Goal: Information Seeking & Learning: Learn about a topic

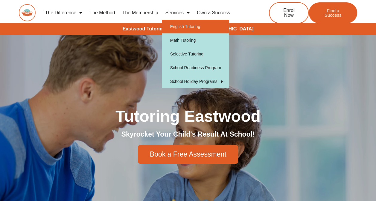
click at [178, 29] on link "English Tutoring" at bounding box center [195, 27] width 67 height 14
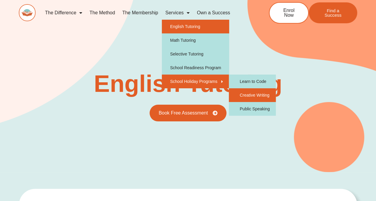
click at [248, 94] on link "Creative Writing" at bounding box center [252, 95] width 47 height 14
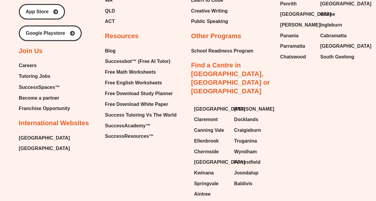
scroll to position [1631, 0]
